Goal: Navigation & Orientation: Find specific page/section

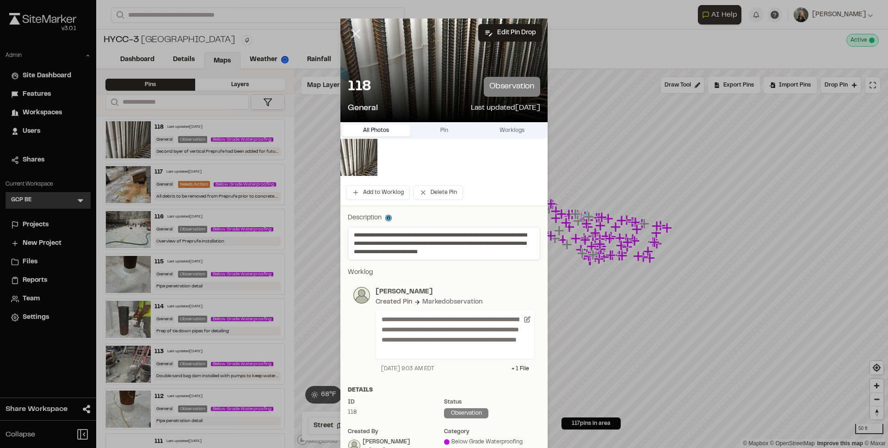
click at [355, 32] on icon at bounding box center [356, 34] width 16 height 16
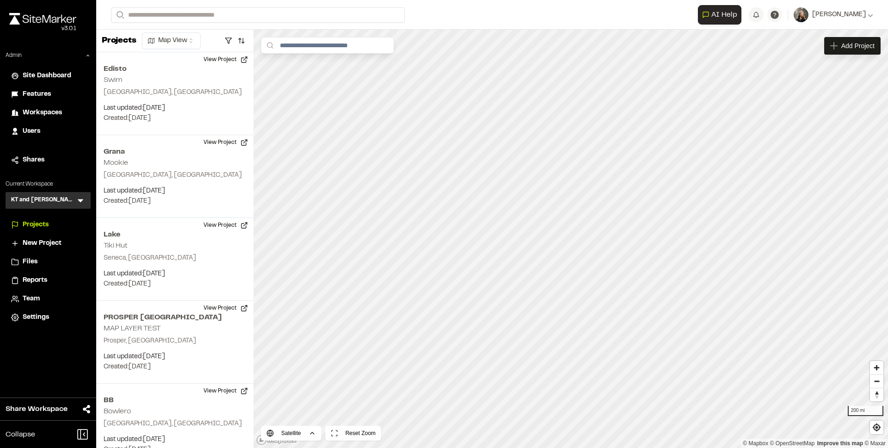
scroll to position [1613, 0]
